Goal: Information Seeking & Learning: Ask a question

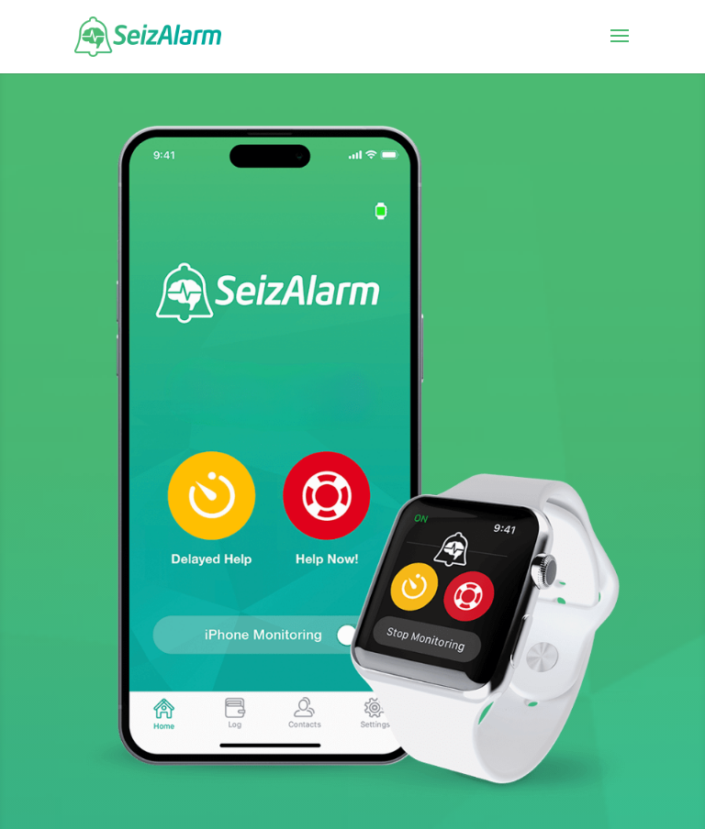
click at [600, 33] on div at bounding box center [352, 36] width 563 height 73
click at [616, 32] on span at bounding box center [619, 47] width 29 height 51
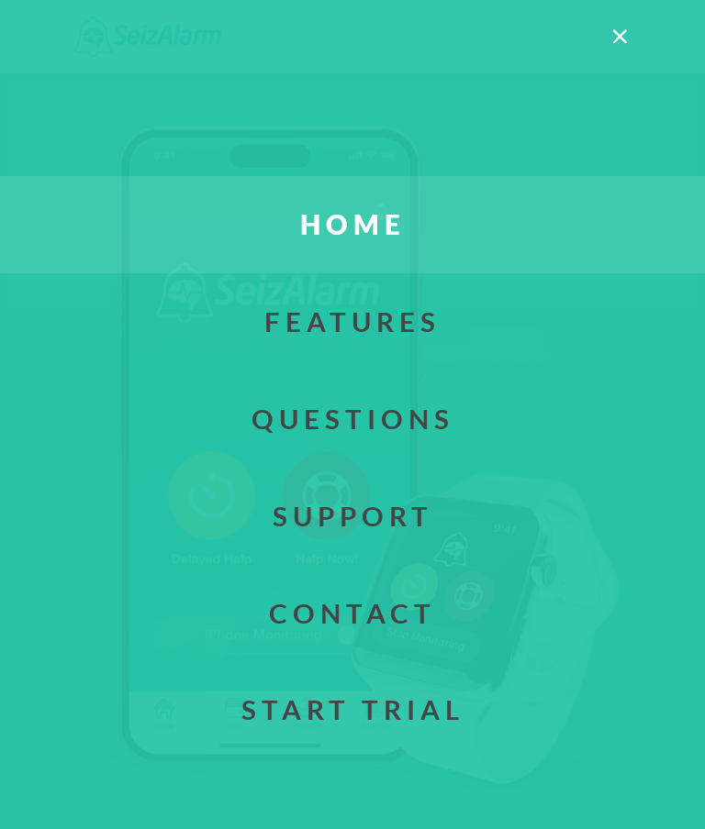
click at [394, 428] on link "Questions" at bounding box center [352, 419] width 760 height 97
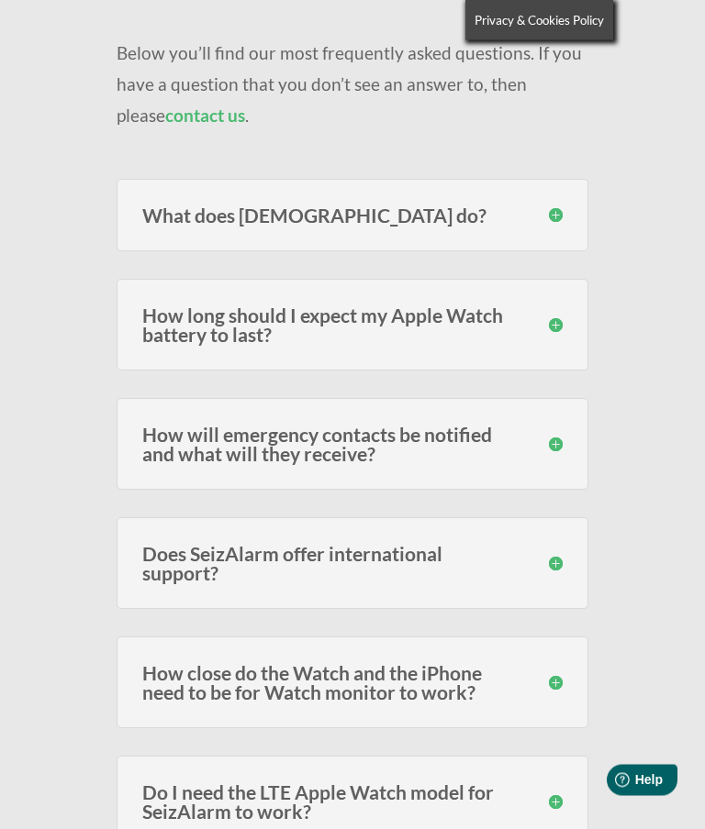
scroll to position [261, 0]
click at [547, 326] on h3 "How long should I expect my Apple Watch battery to last?" at bounding box center [352, 324] width 420 height 39
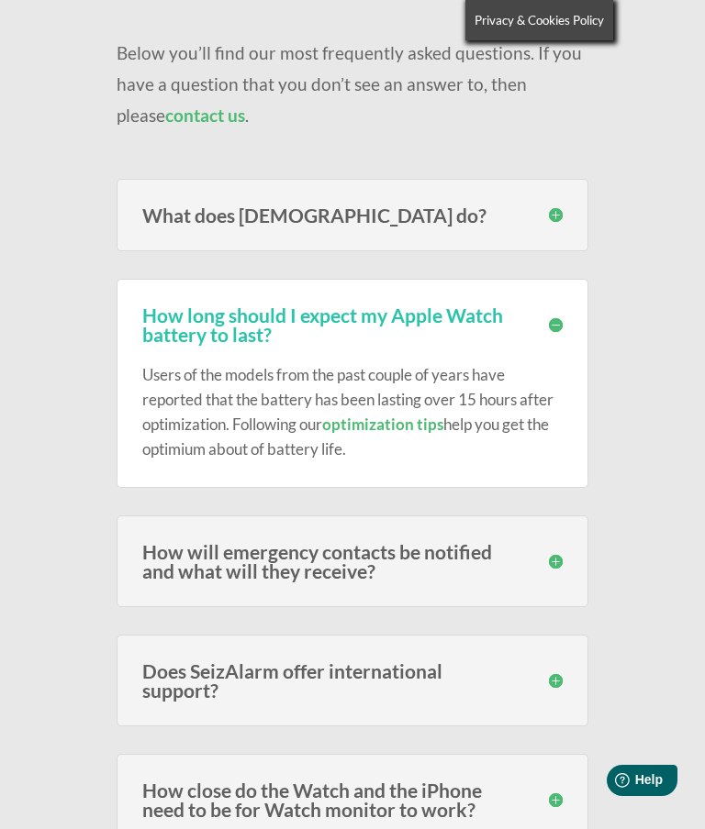
click at [543, 336] on h3 "How long should I expect my Apple Watch battery to last?" at bounding box center [352, 324] width 420 height 39
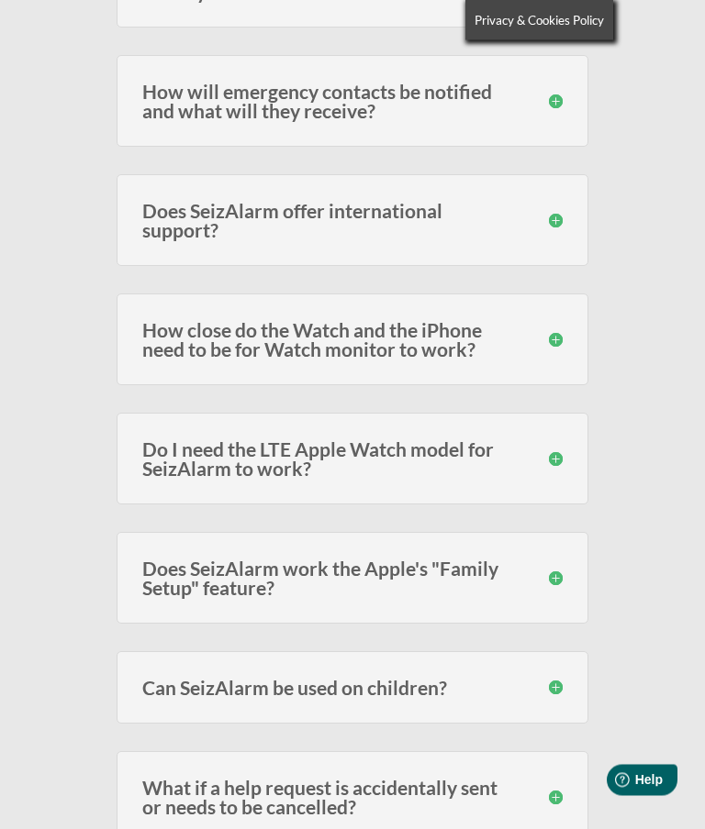
scroll to position [605, 0]
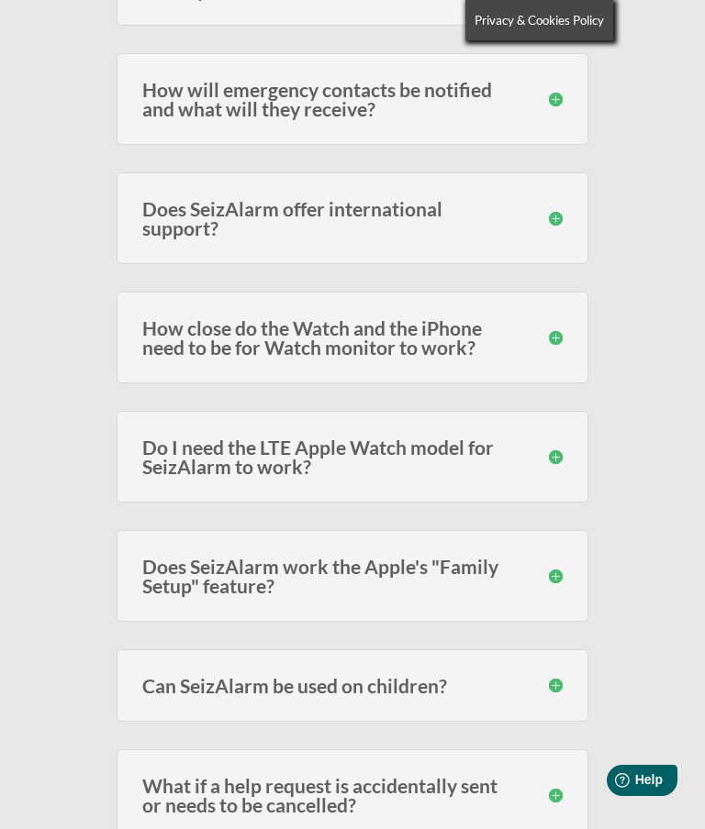
click at [540, 329] on h3 "How close do the Watch and the iPhone need to be for Watch monitor to work?" at bounding box center [352, 337] width 420 height 39
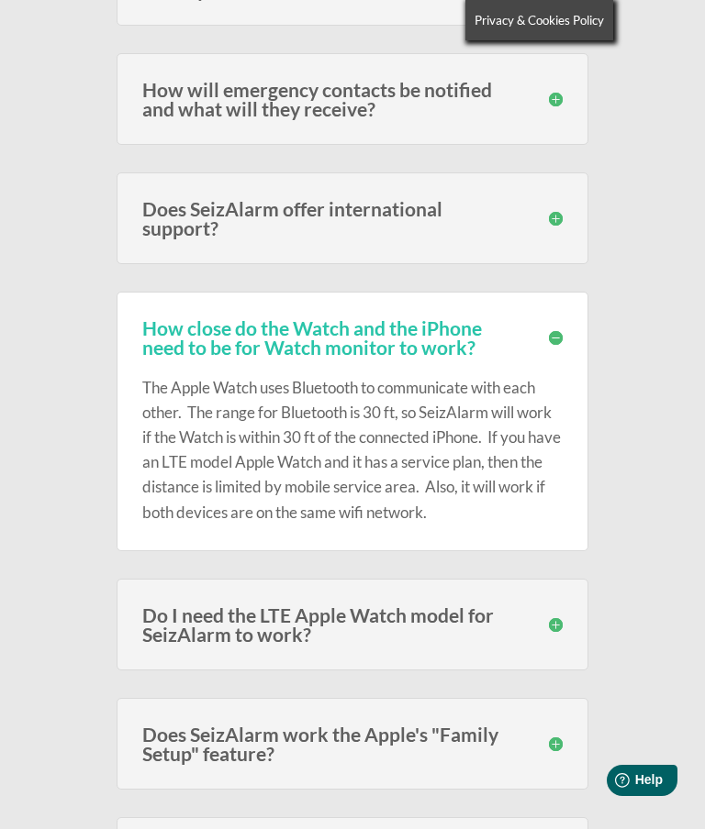
click at [550, 335] on h3 "How close do the Watch and the iPhone need to be for Watch monitor to work?" at bounding box center [352, 337] width 420 height 39
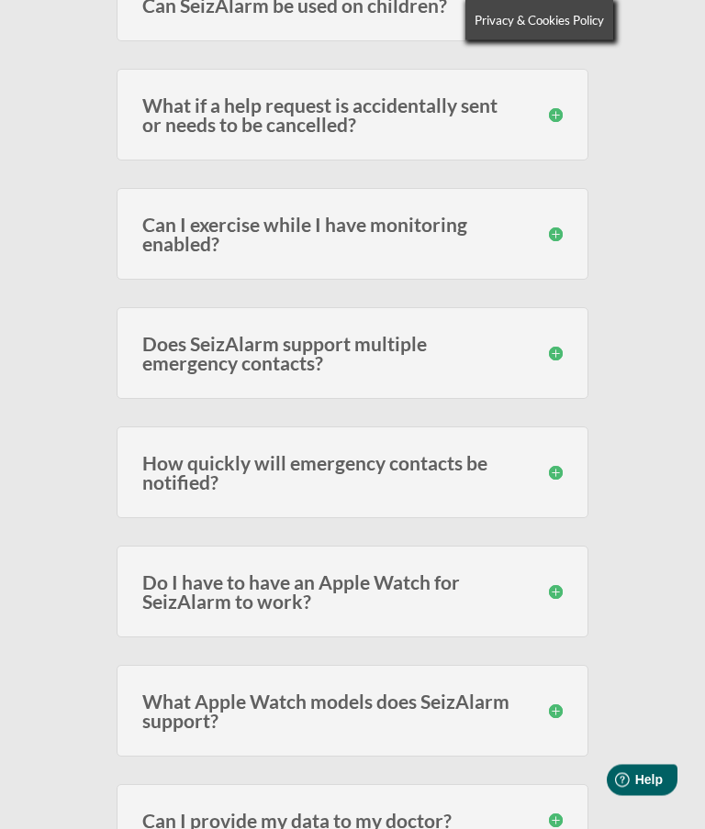
scroll to position [1287, 0]
click at [550, 225] on h3 "Can I exercise while I have monitoring enabled?" at bounding box center [352, 233] width 420 height 39
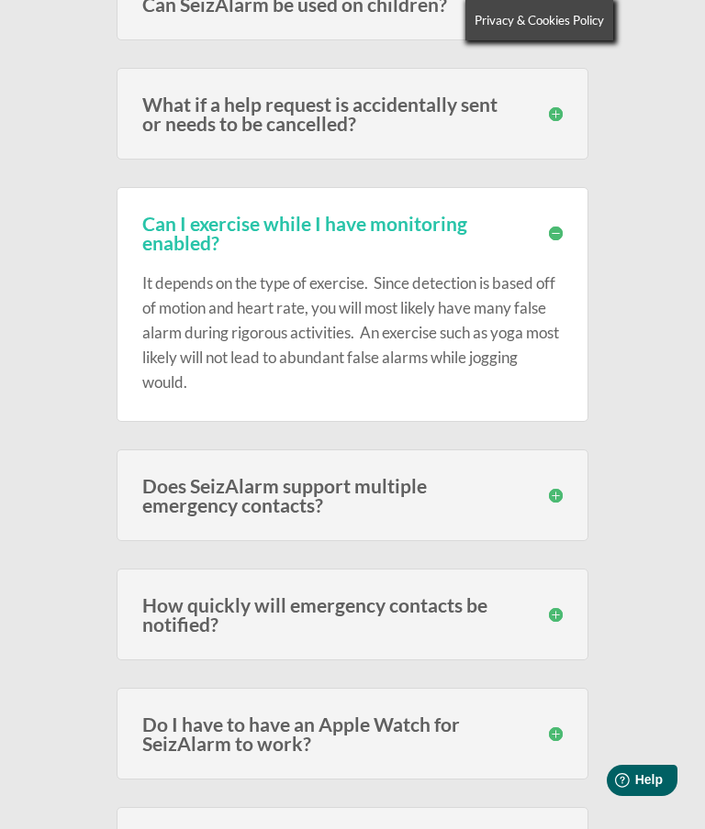
click at [542, 235] on h3 "Can I exercise while I have monitoring enabled?" at bounding box center [352, 233] width 420 height 39
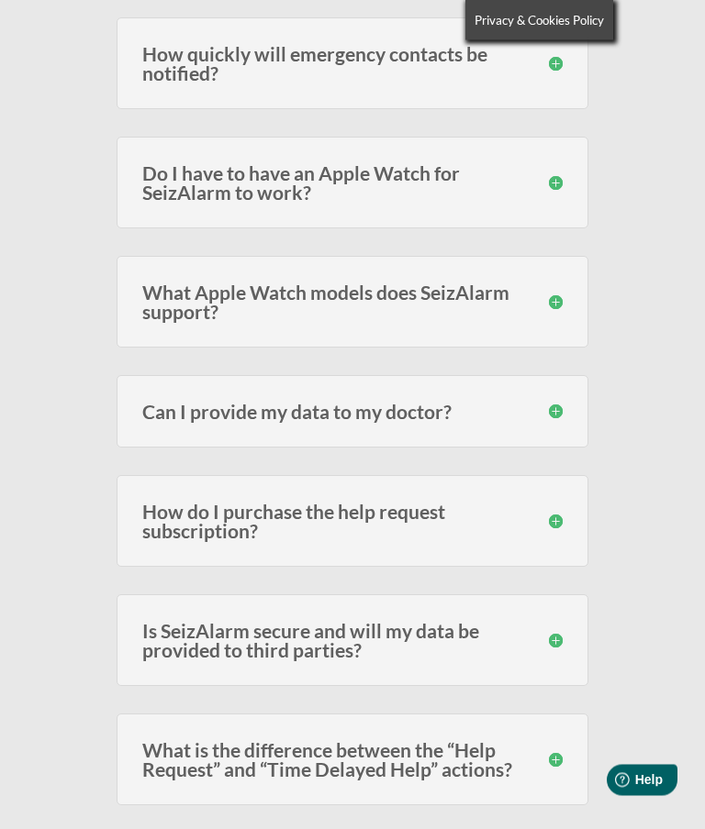
scroll to position [1695, 0]
click at [551, 173] on h3 "Do I have to have an Apple Watch for SeizAlarm to work?" at bounding box center [352, 182] width 420 height 39
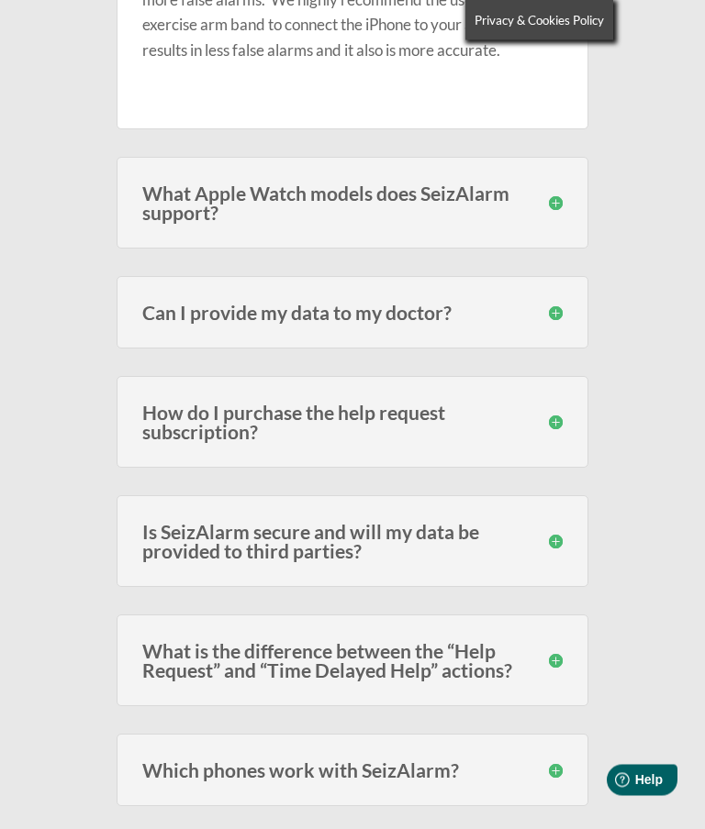
scroll to position [2143, 0]
click at [545, 200] on h3 "What Apple Watch models does SeizAlarm support?" at bounding box center [352, 202] width 420 height 39
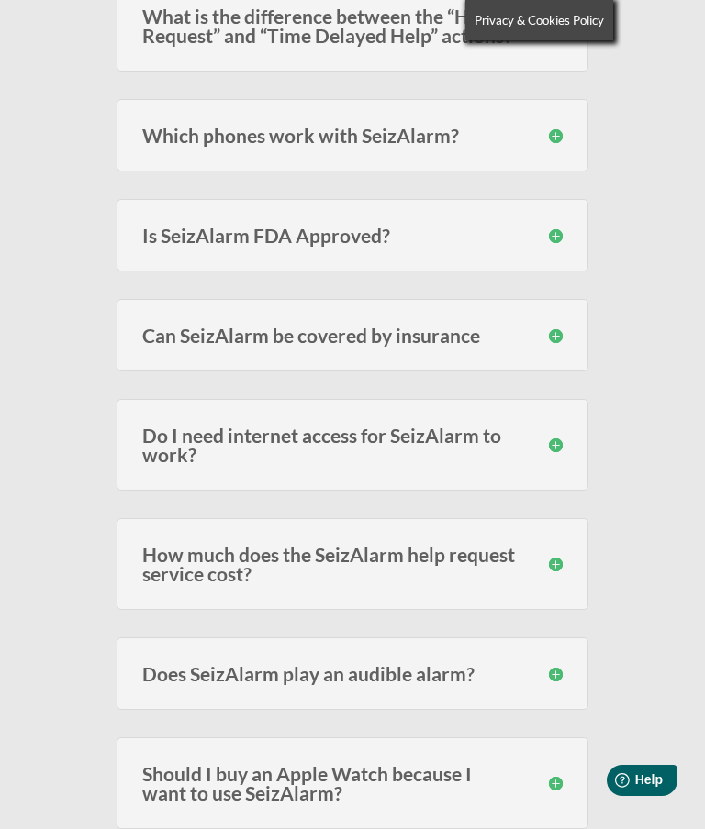
scroll to position [2943, 0]
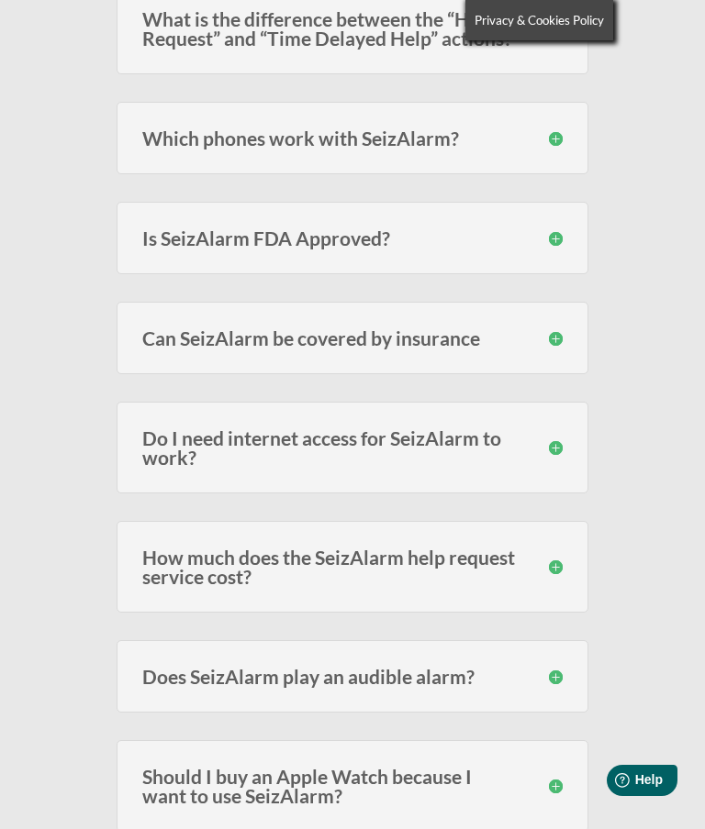
click at [550, 130] on h3 "Which phones work with SeizAlarm?" at bounding box center [352, 137] width 420 height 19
